Goal: Check status: Check status

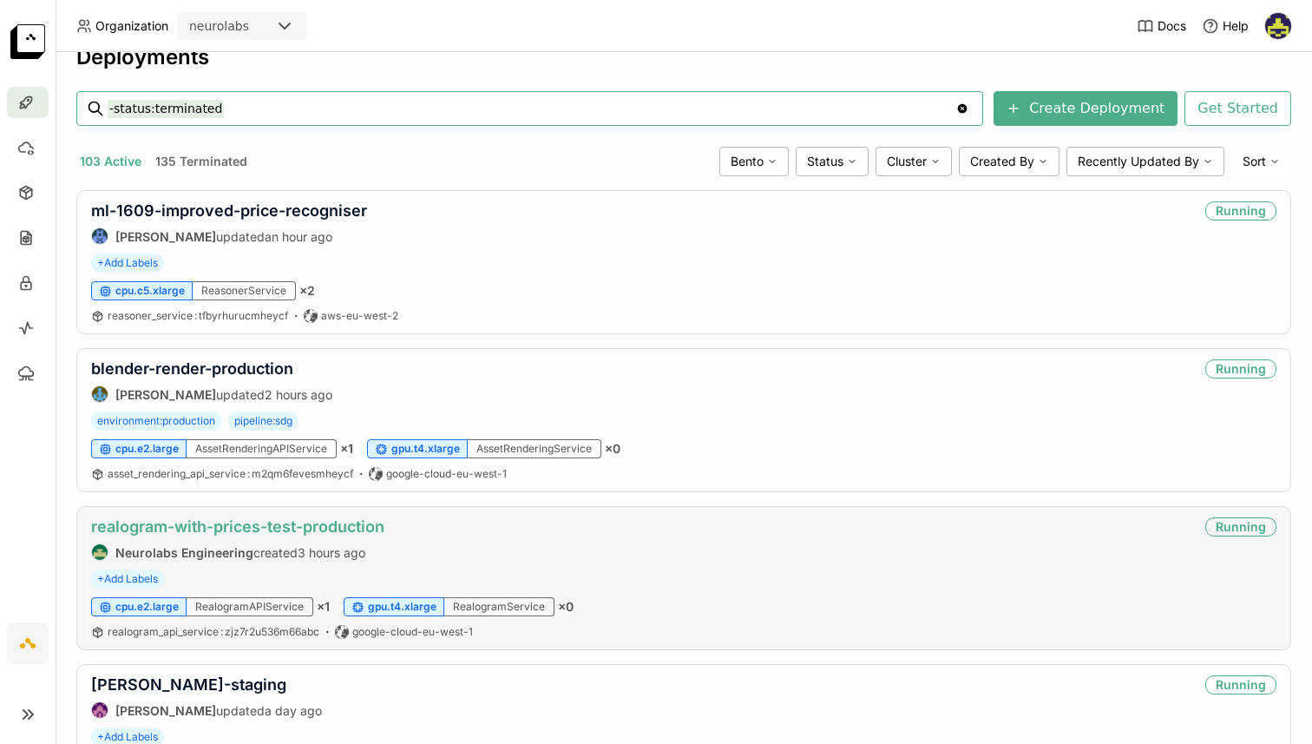
scroll to position [33, 0]
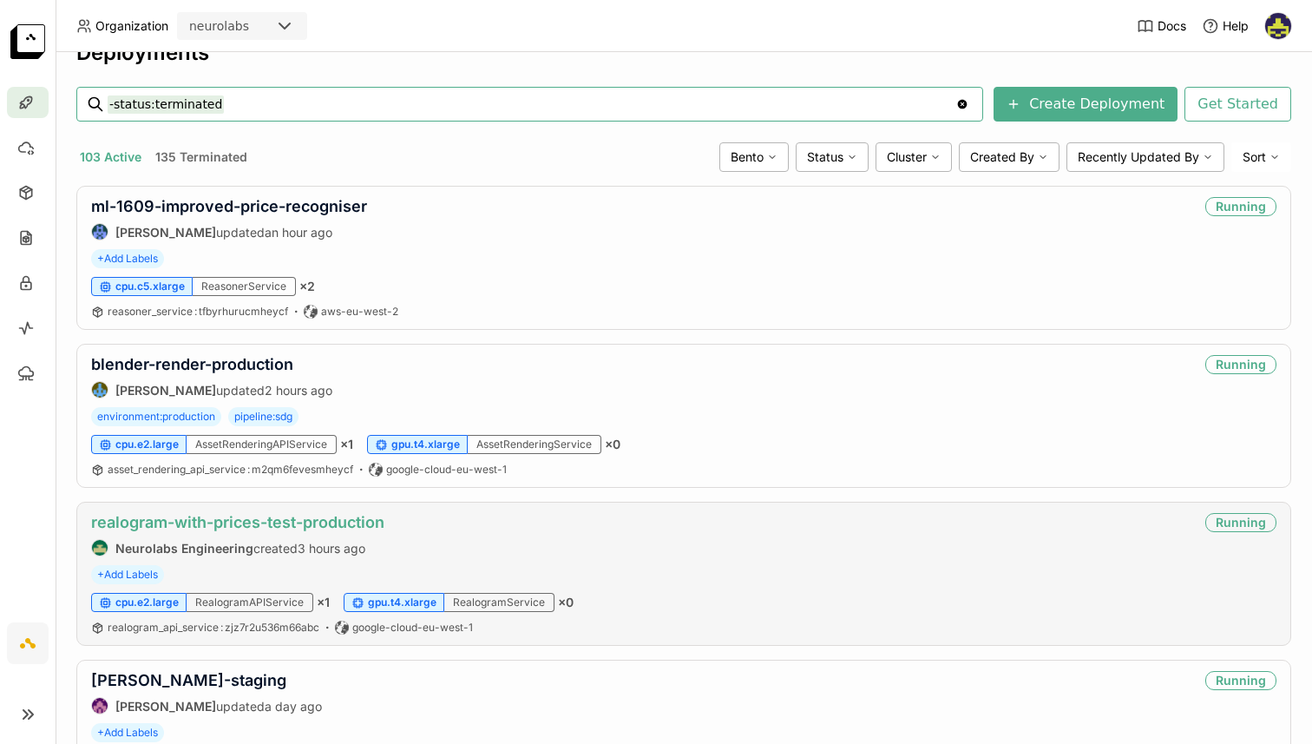
click at [322, 517] on link "realogram-with-prices-test-production" at bounding box center [237, 522] width 293 height 18
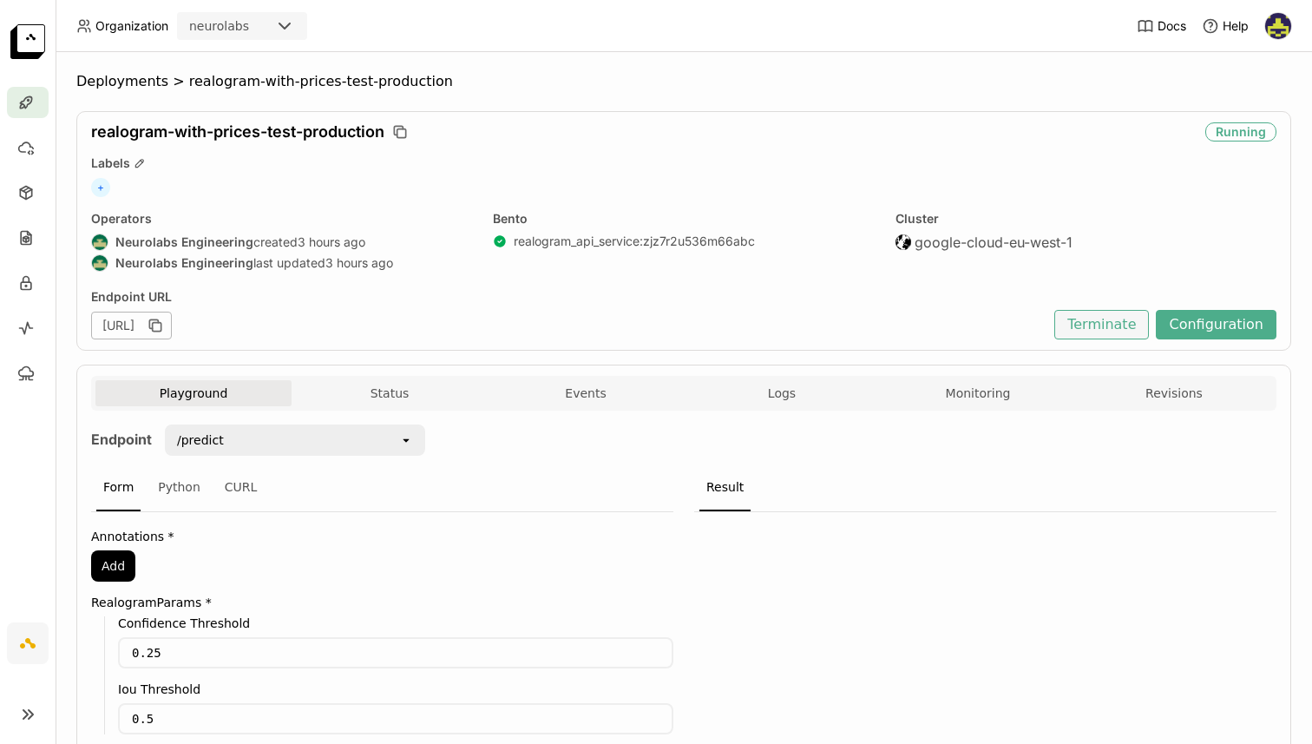
click at [1120, 332] on button "Terminate" at bounding box center [1101, 325] width 95 height 30
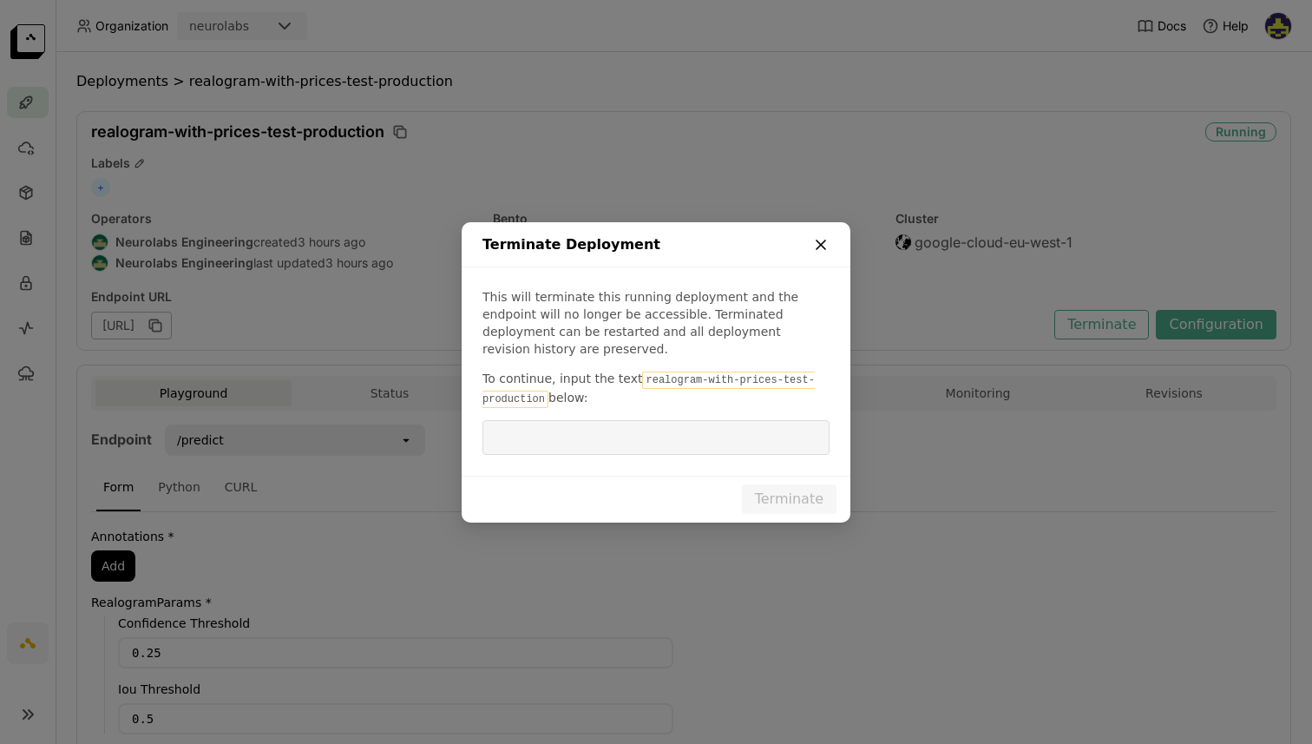
click at [825, 253] on icon "dialog" at bounding box center [820, 244] width 17 height 17
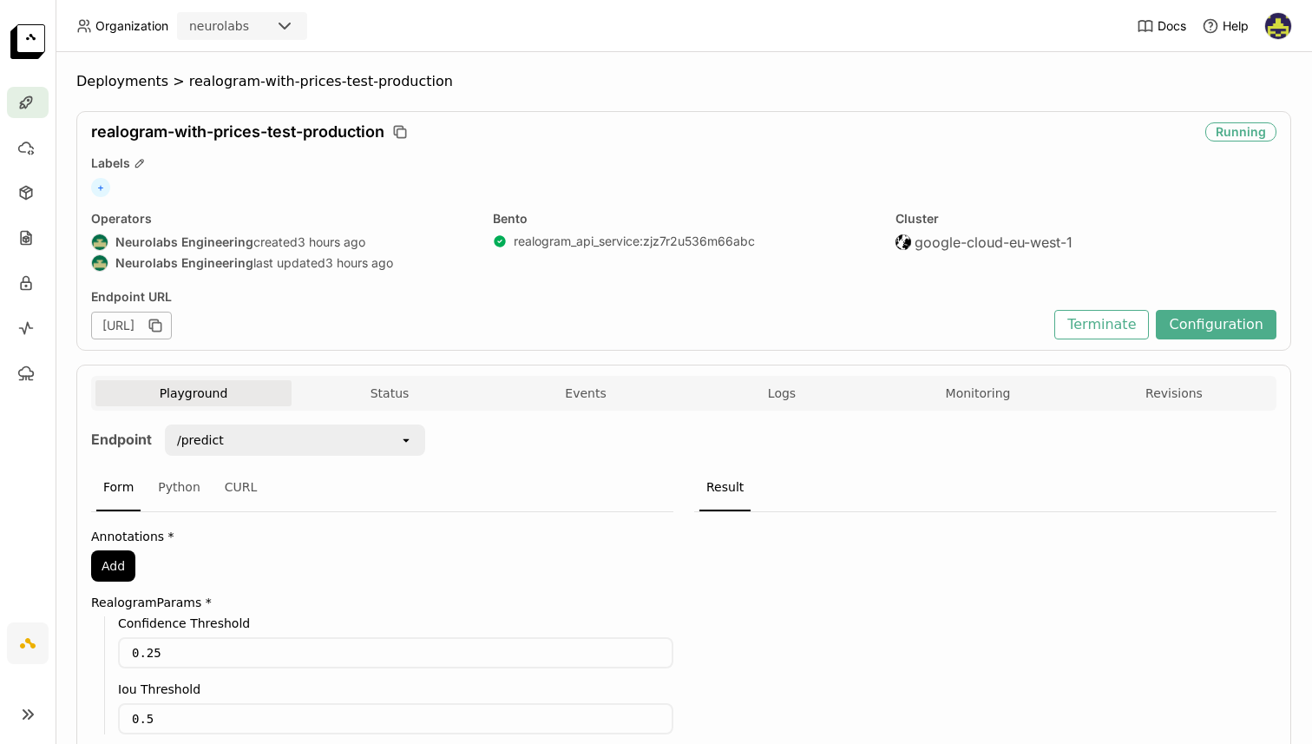
click at [110, 91] on div "Deployments > realogram-with-prices-test-production realogram-with-prices-test-…" at bounding box center [683, 457] width 1215 height 768
click at [110, 82] on span "Deployments" at bounding box center [122, 81] width 92 height 17
